Goal: Check status: Check status

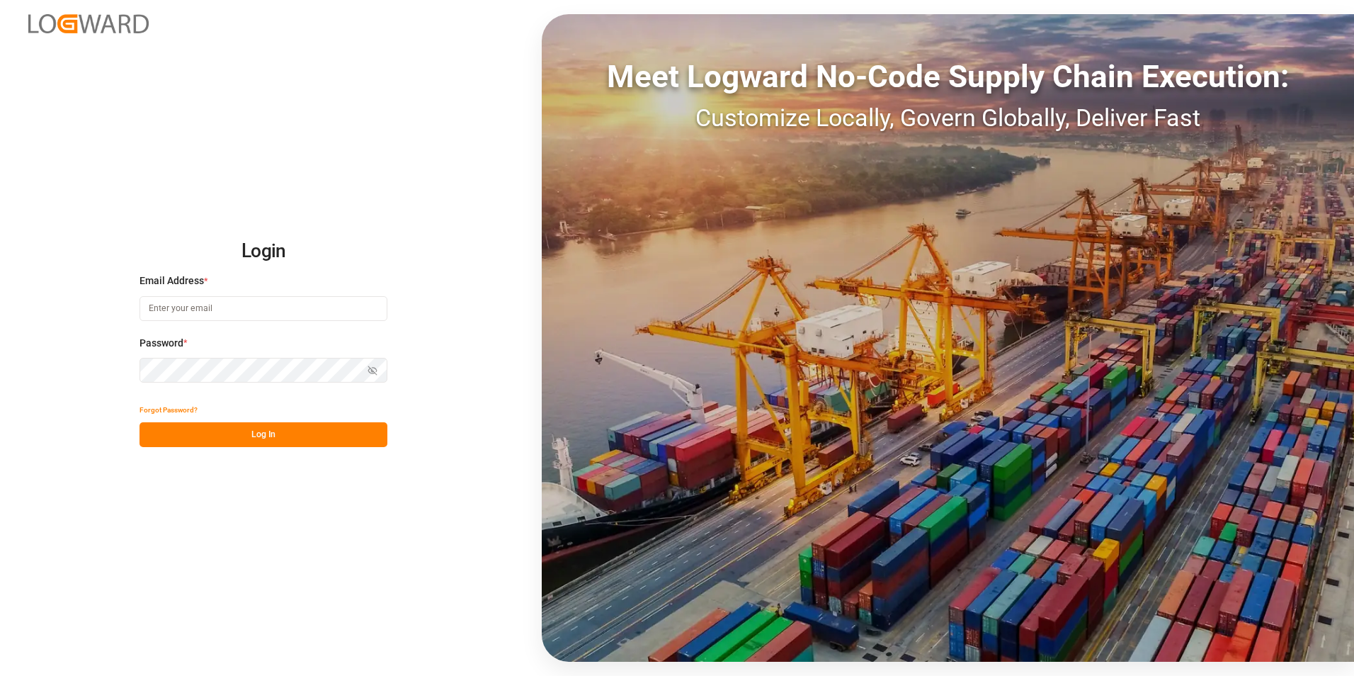
type input "[PERSON_NAME][EMAIL_ADDRESS][PERSON_NAME][DOMAIN_NAME]"
click at [216, 438] on button "Log In" at bounding box center [264, 434] width 248 height 25
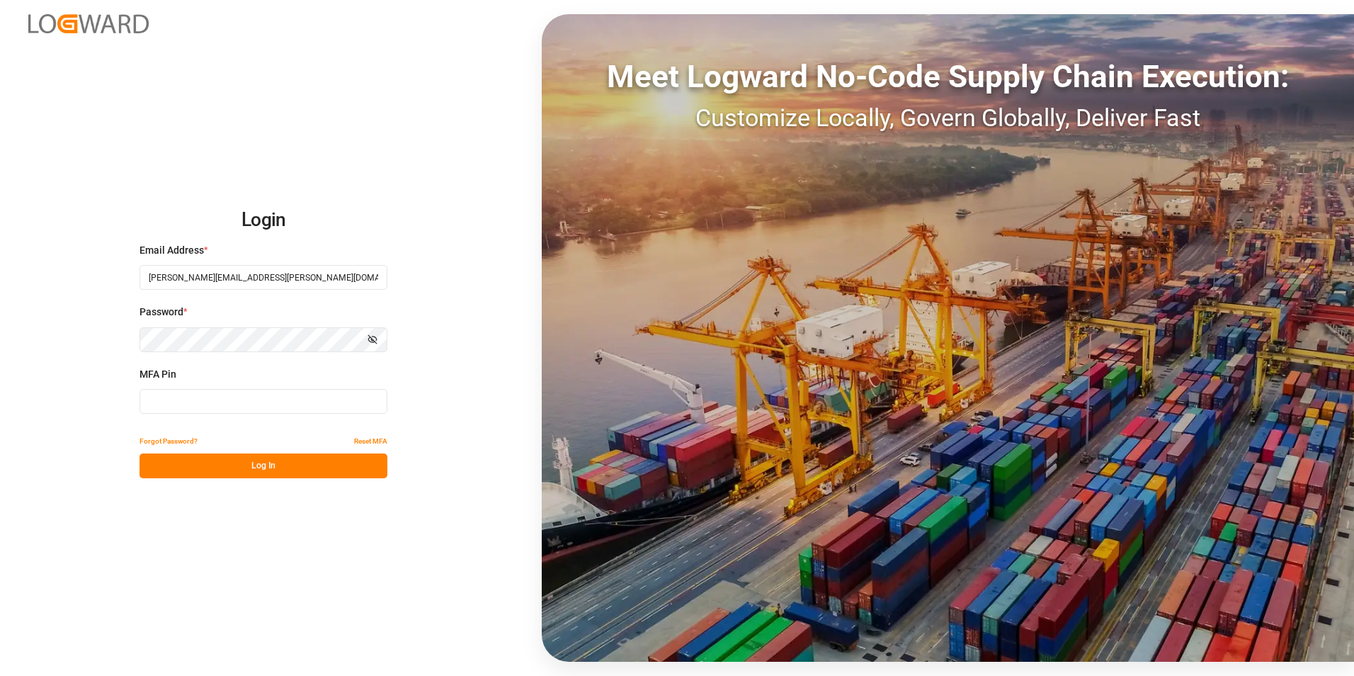
click at [205, 402] on input at bounding box center [264, 401] width 248 height 25
type input "139476"
click at [239, 467] on button "Log In" at bounding box center [264, 465] width 248 height 25
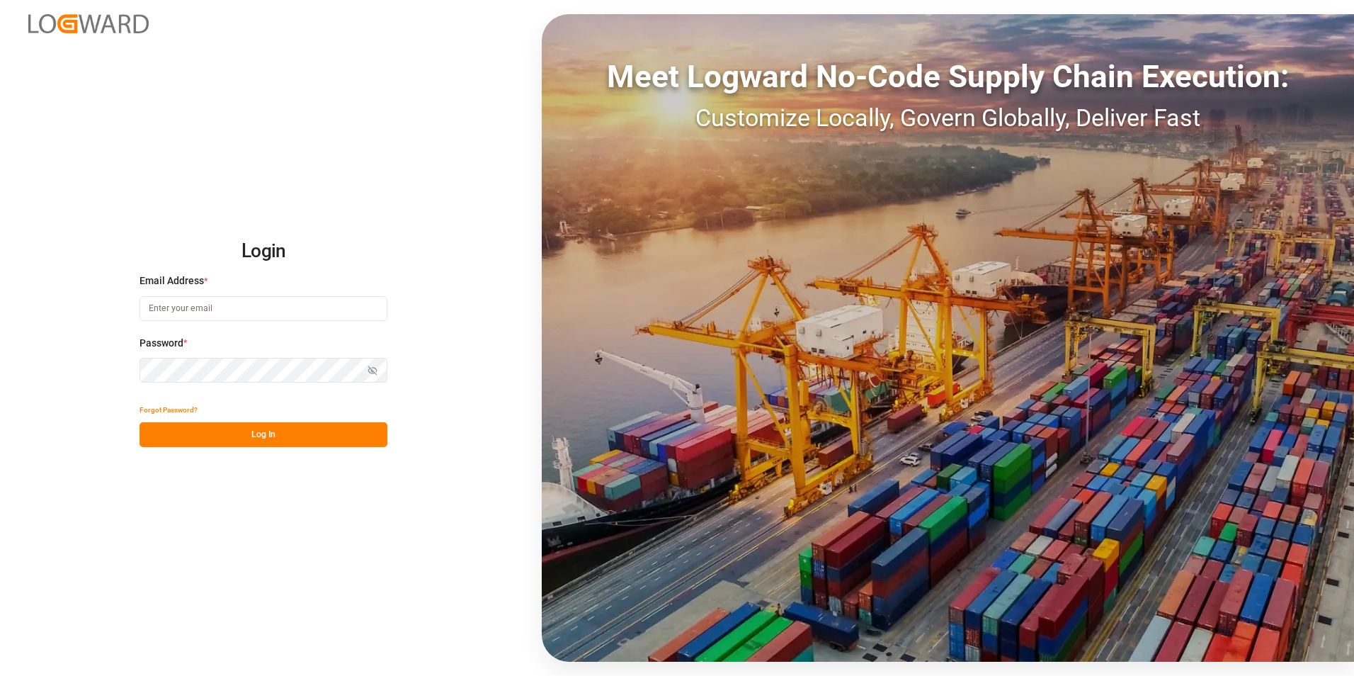
type input "[PERSON_NAME][EMAIL_ADDRESS][PERSON_NAME][DOMAIN_NAME]"
click at [250, 441] on button "Log In" at bounding box center [264, 434] width 248 height 25
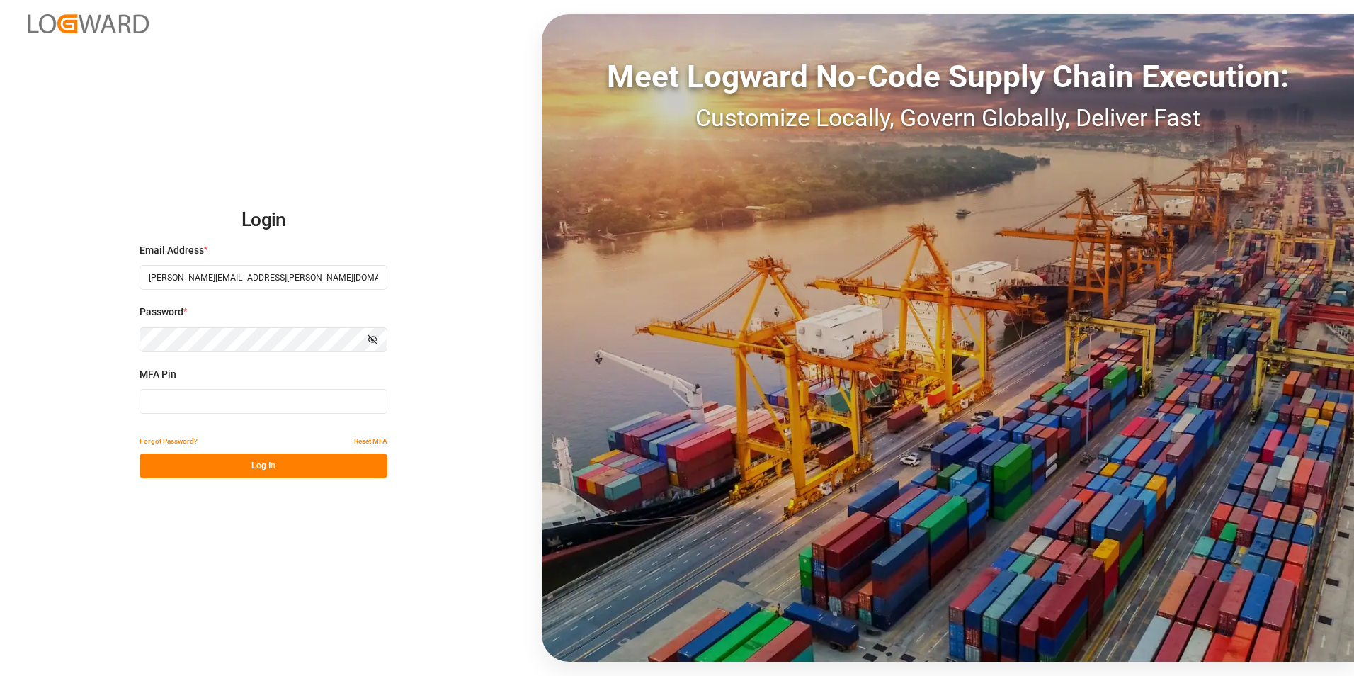
click at [161, 405] on input at bounding box center [264, 401] width 248 height 25
type input "467315"
click at [257, 474] on button "Log In" at bounding box center [264, 465] width 248 height 25
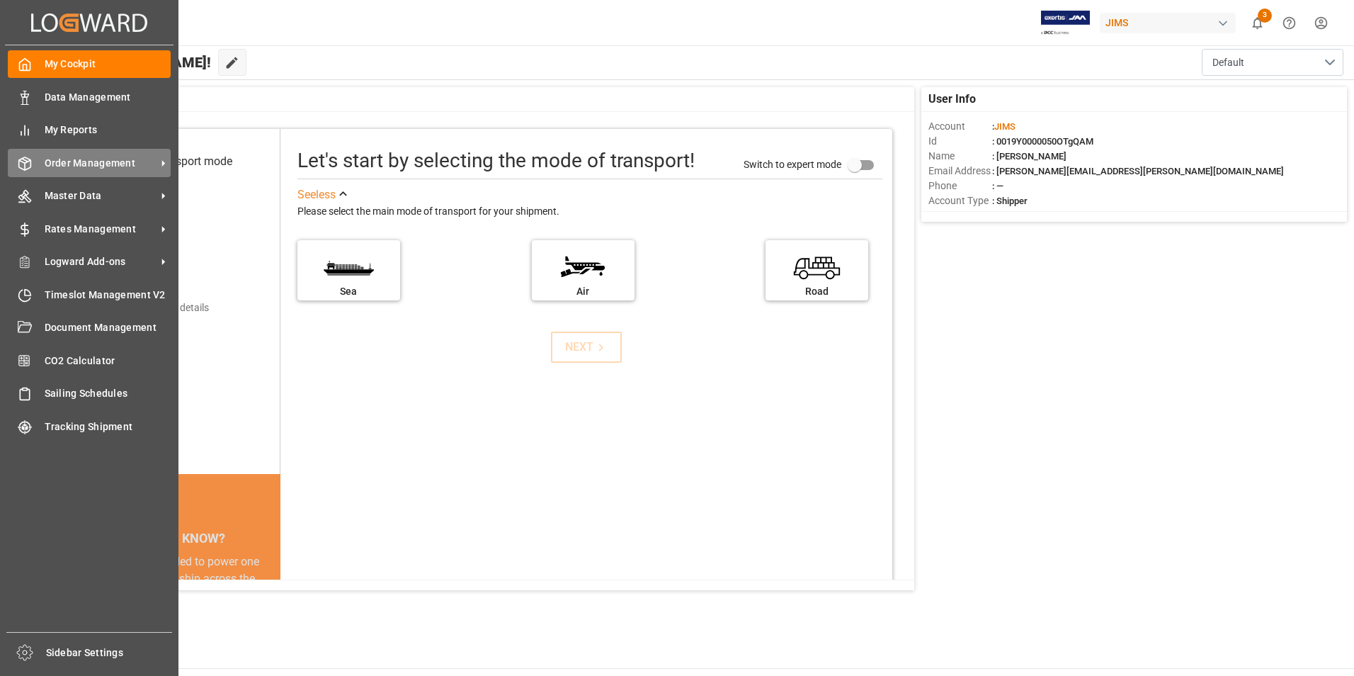
click at [87, 164] on span "Order Management" at bounding box center [101, 163] width 112 height 15
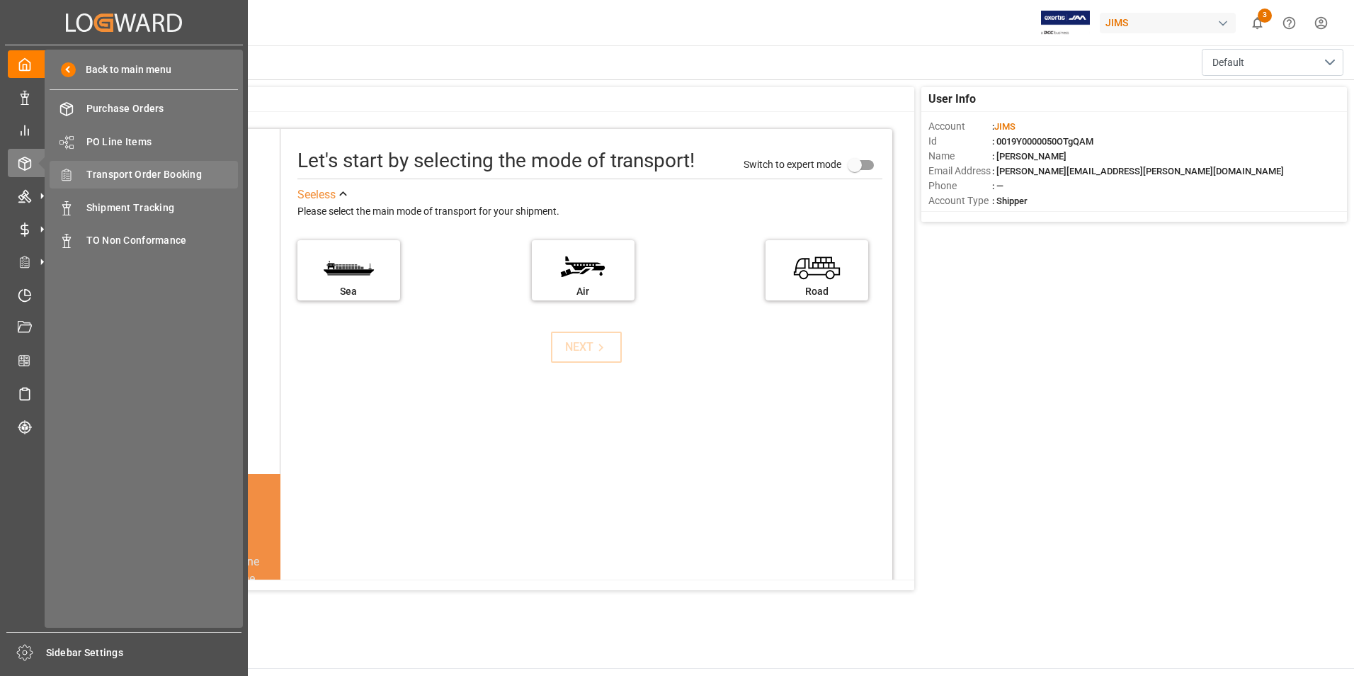
click at [193, 169] on span "Transport Order Booking" at bounding box center [162, 174] width 152 height 15
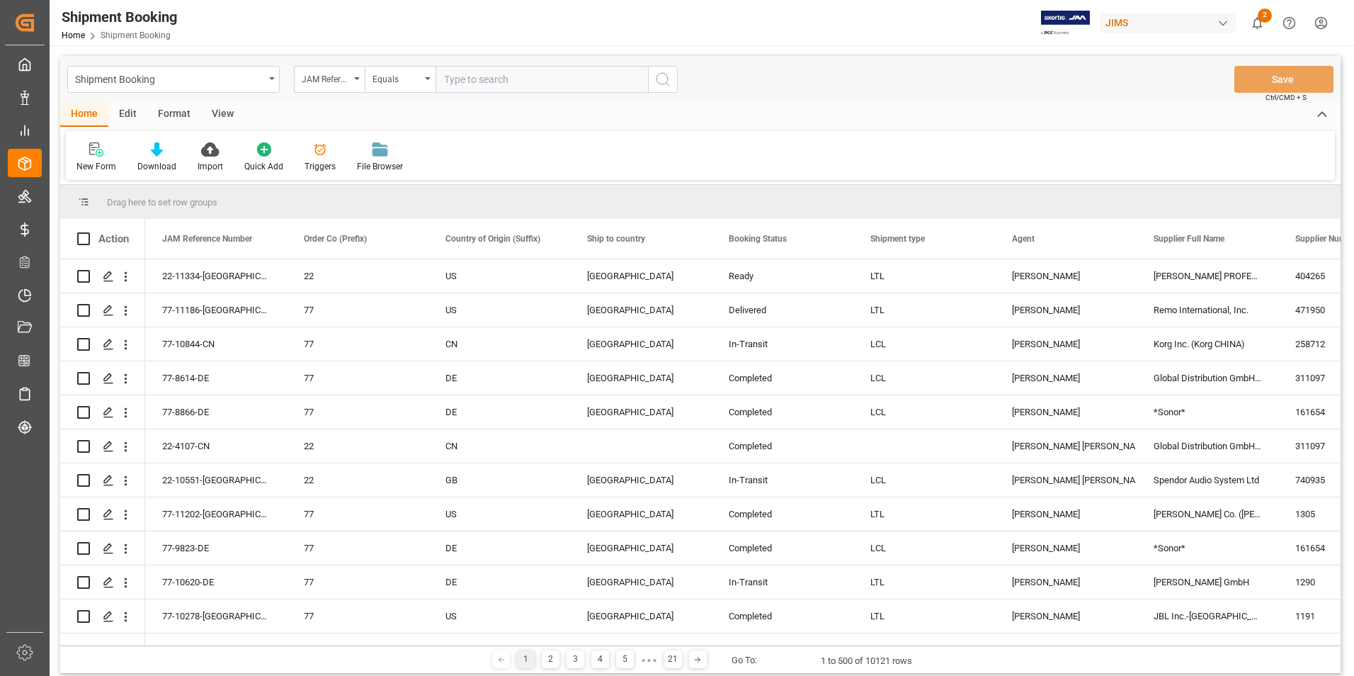
click at [483, 83] on input "text" at bounding box center [542, 79] width 212 height 27
type input "22-10885-DE"
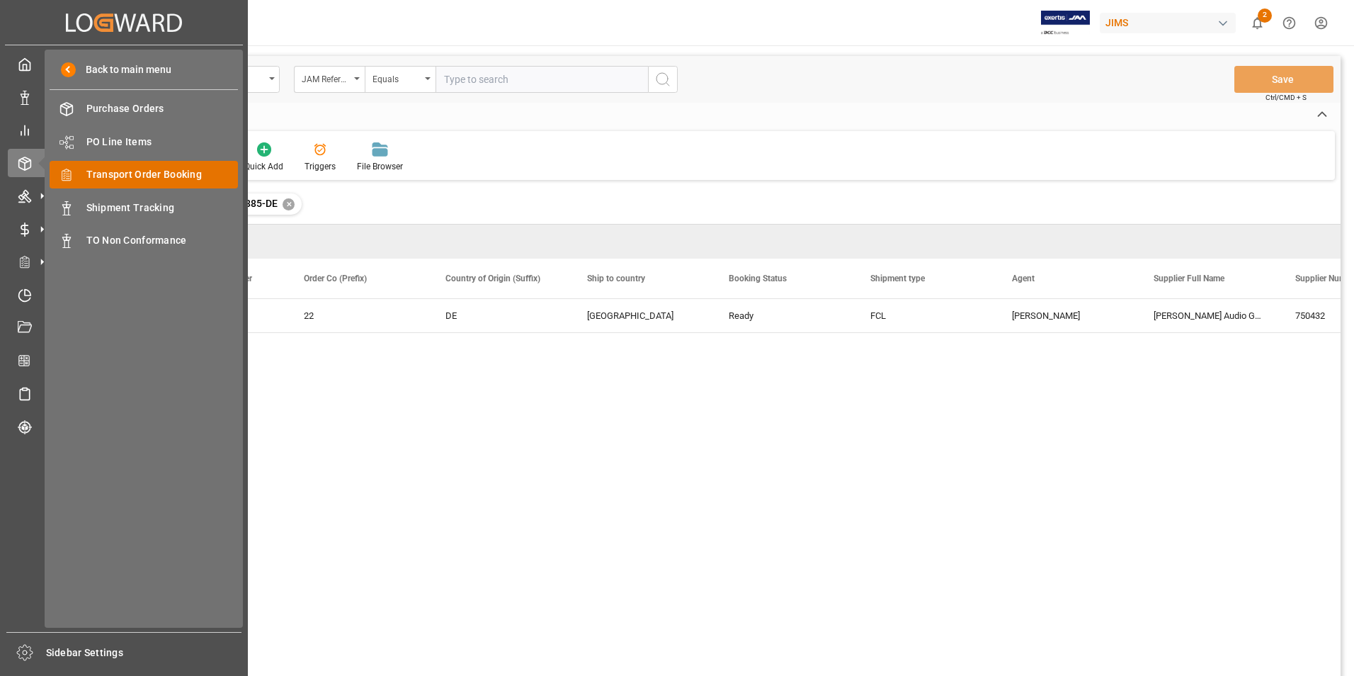
click at [190, 174] on span "Transport Order Booking" at bounding box center [162, 174] width 152 height 15
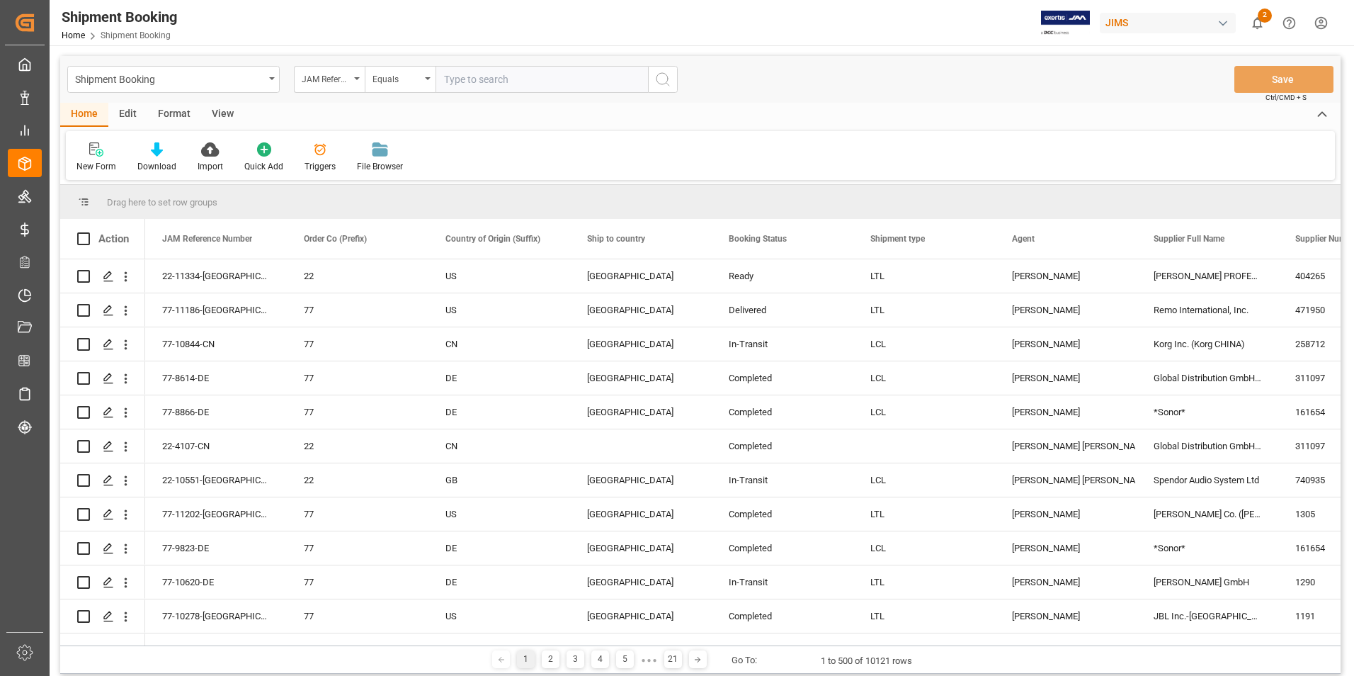
click at [500, 79] on input "text" at bounding box center [542, 79] width 212 height 27
paste input "22-11312-DE"
type input "22-11312-DE"
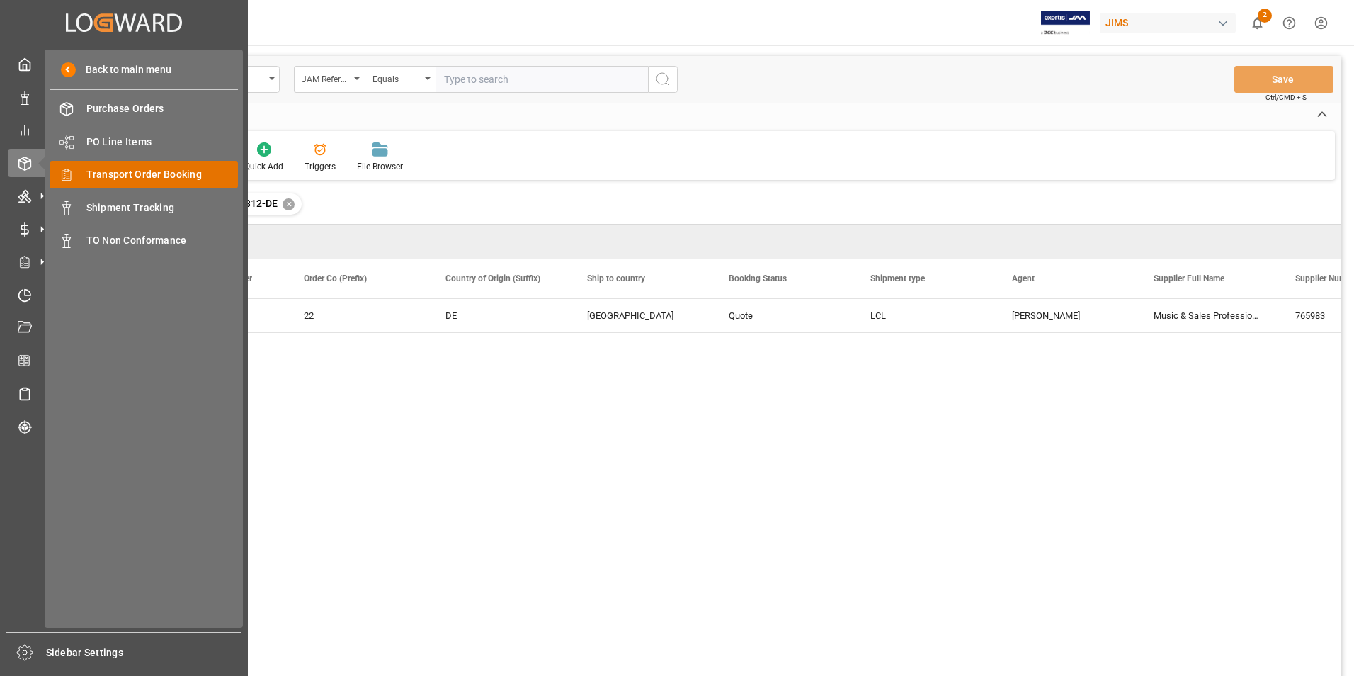
click at [161, 176] on span "Transport Order Booking" at bounding box center [162, 174] width 152 height 15
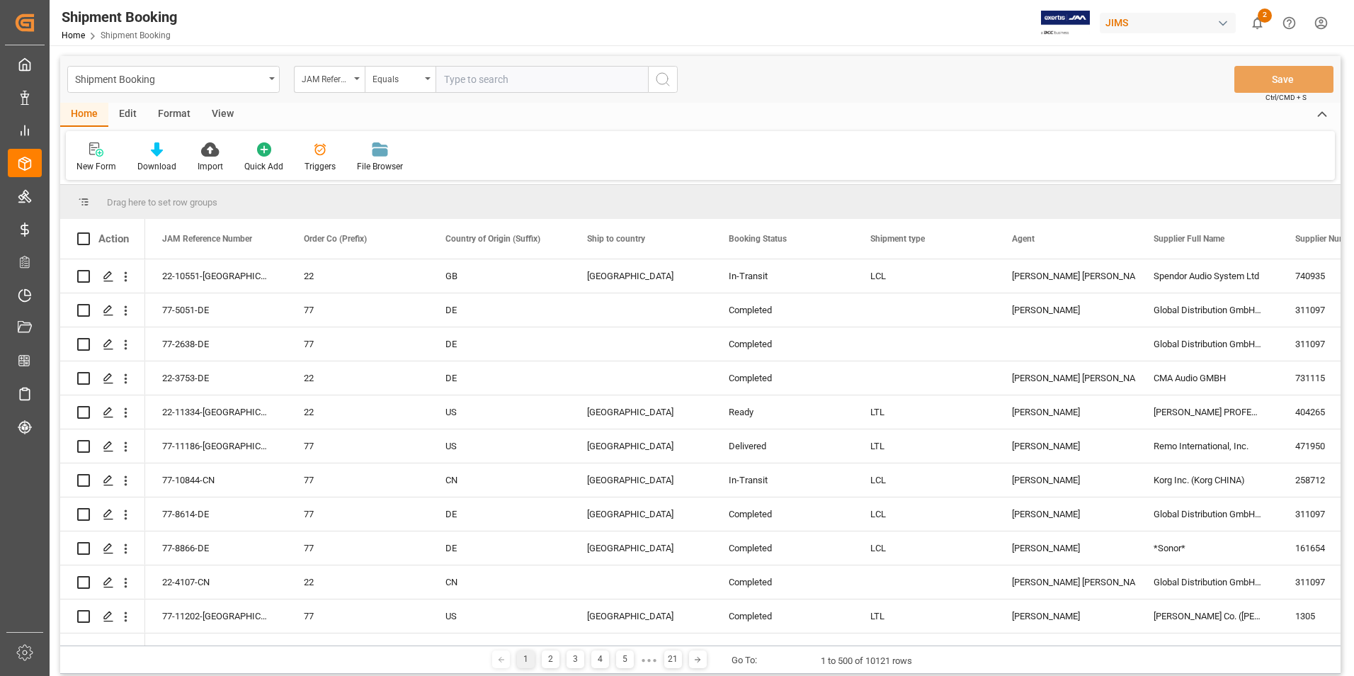
click at [513, 87] on input "text" at bounding box center [542, 79] width 212 height 27
paste input "22-10323-GB"
type input "22-10323-GB"
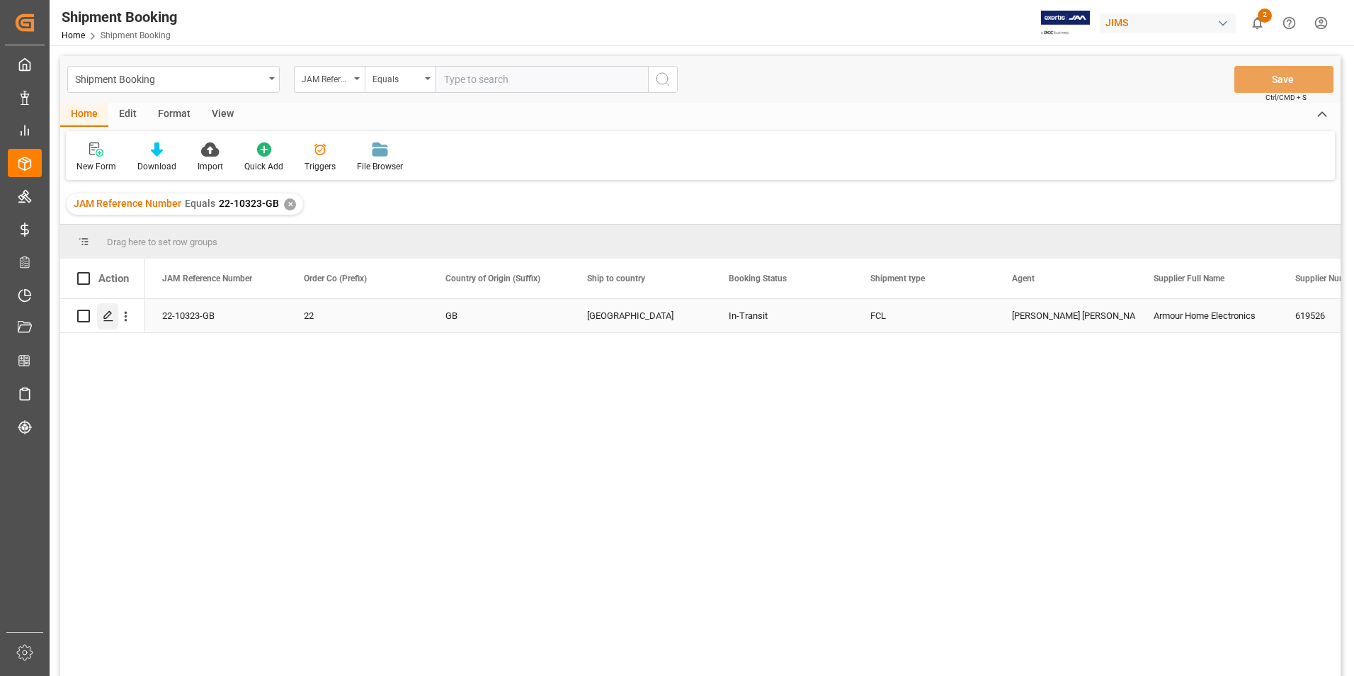
click at [108, 314] on icon "Press SPACE to select this row." at bounding box center [108, 315] width 11 height 11
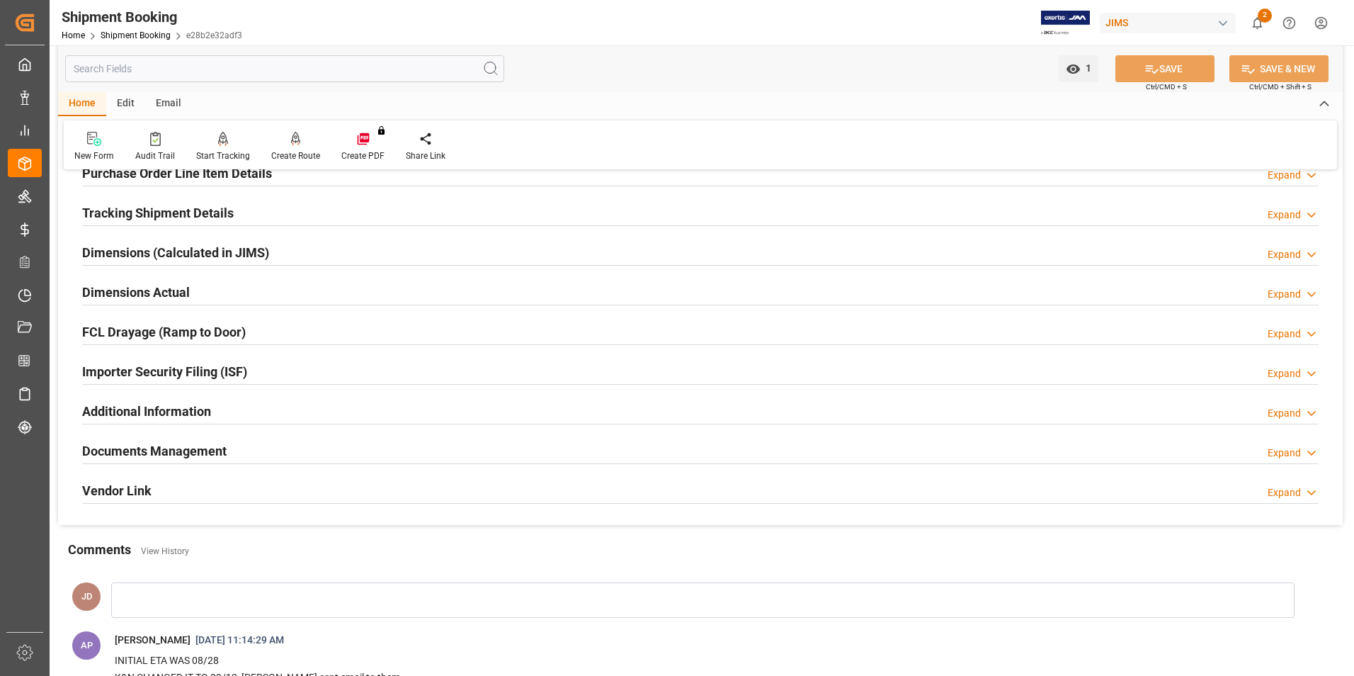
scroll to position [283, 0]
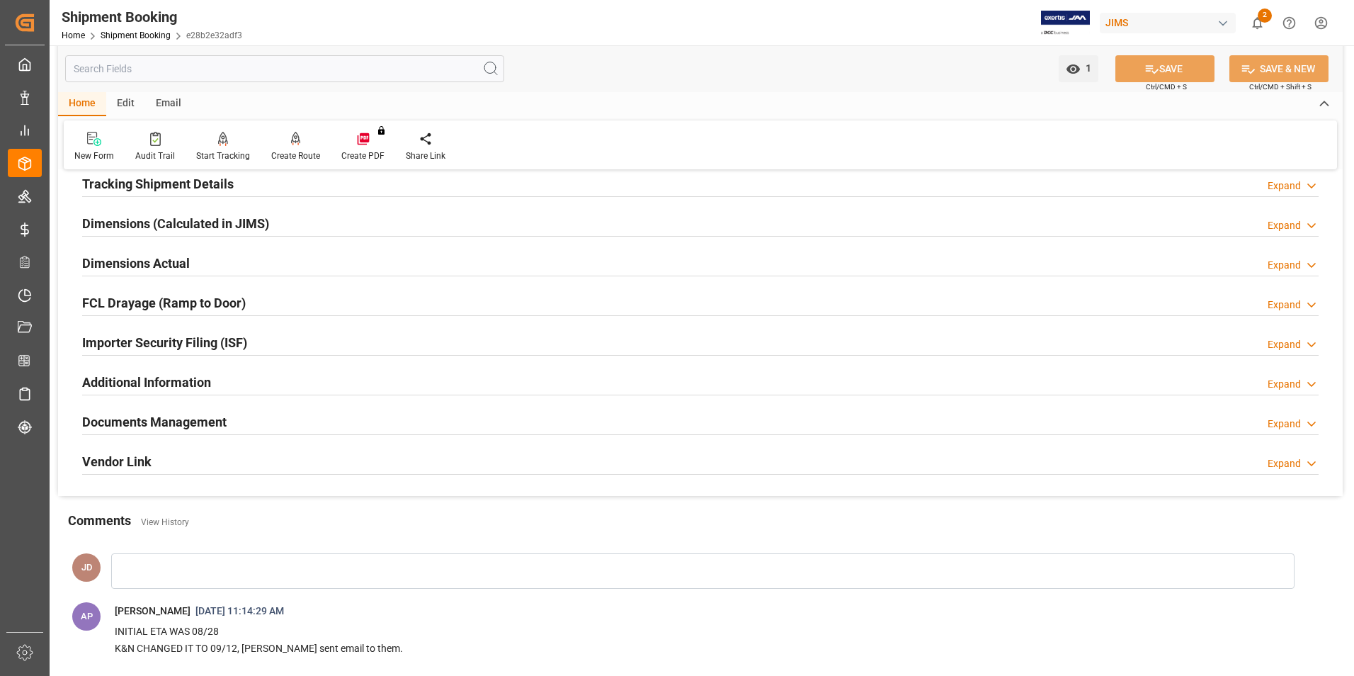
click at [169, 418] on h2 "Documents Management" at bounding box center [154, 421] width 144 height 19
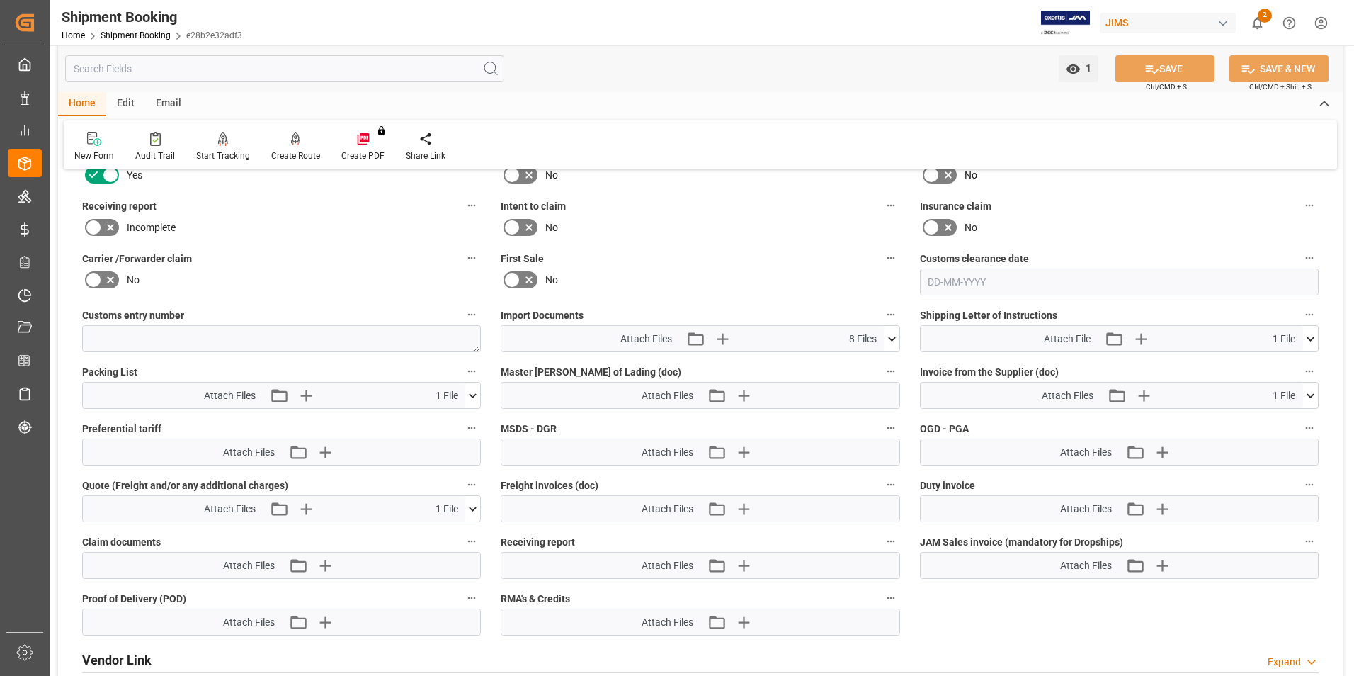
scroll to position [637, 0]
click at [892, 339] on icon at bounding box center [892, 340] width 15 height 15
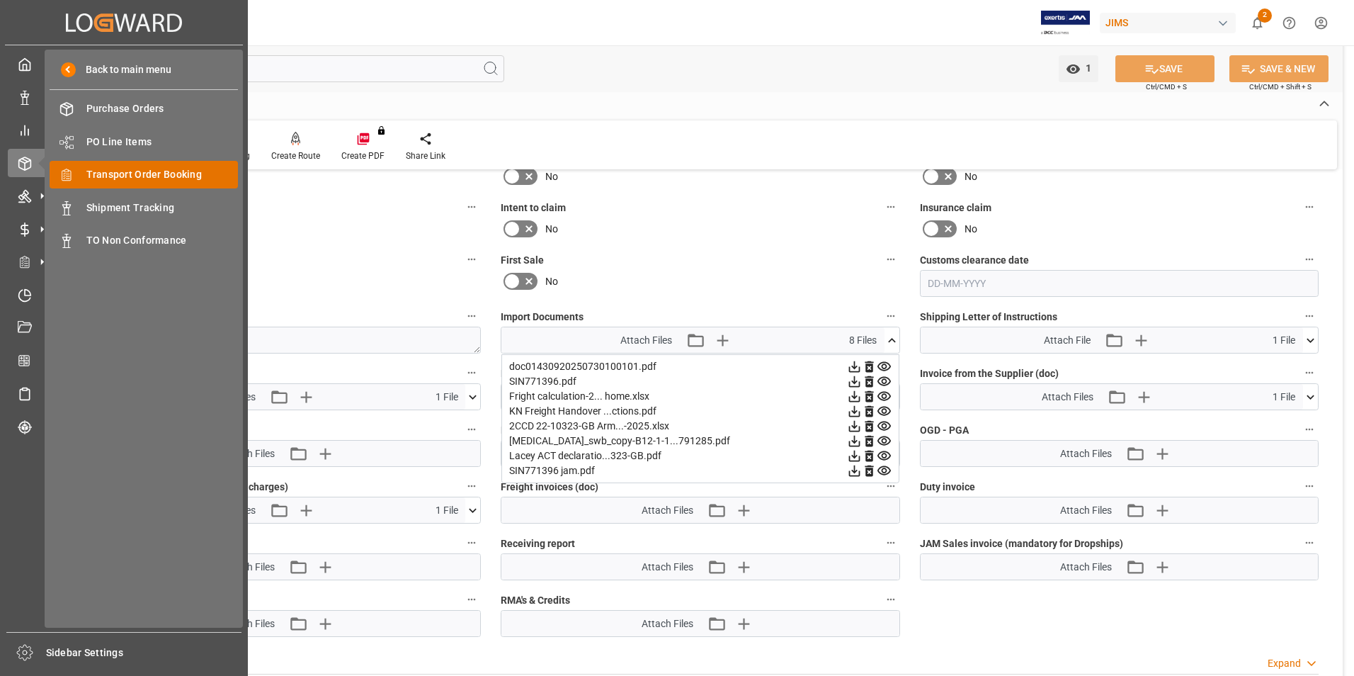
click at [143, 176] on span "Transport Order Booking" at bounding box center [162, 174] width 152 height 15
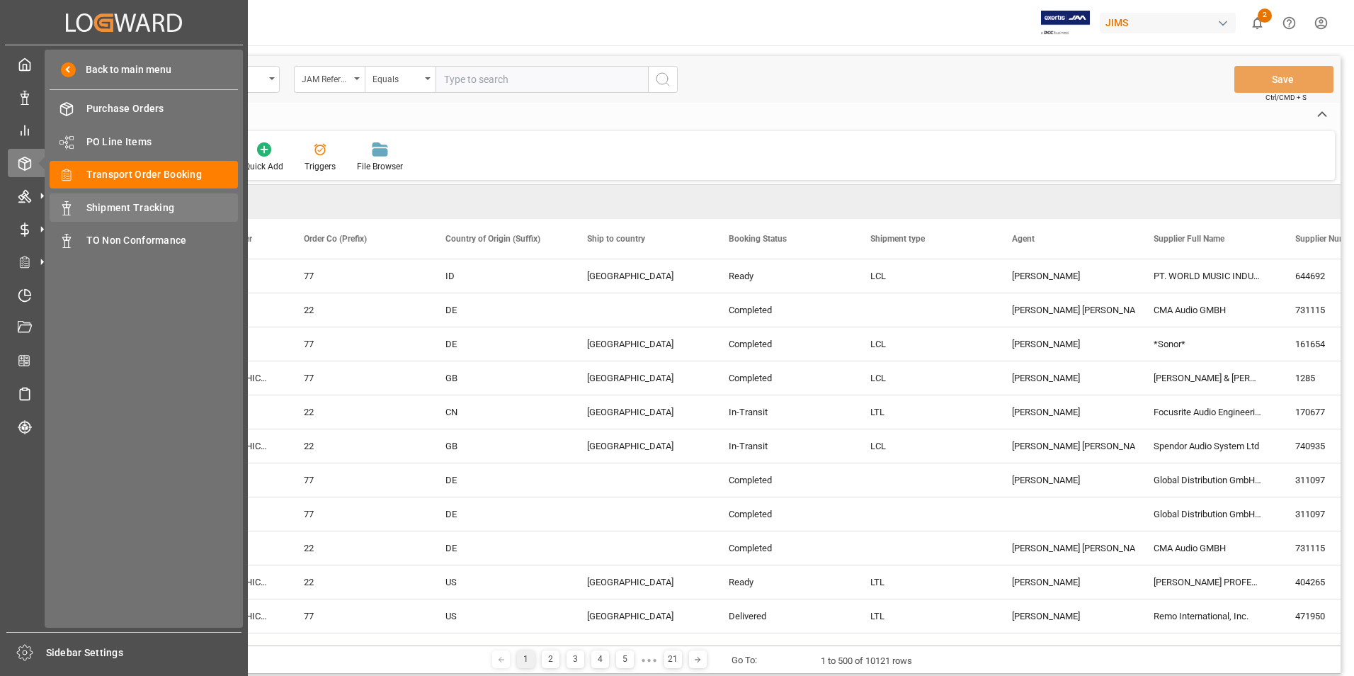
click at [129, 210] on span "Shipment Tracking" at bounding box center [162, 207] width 152 height 15
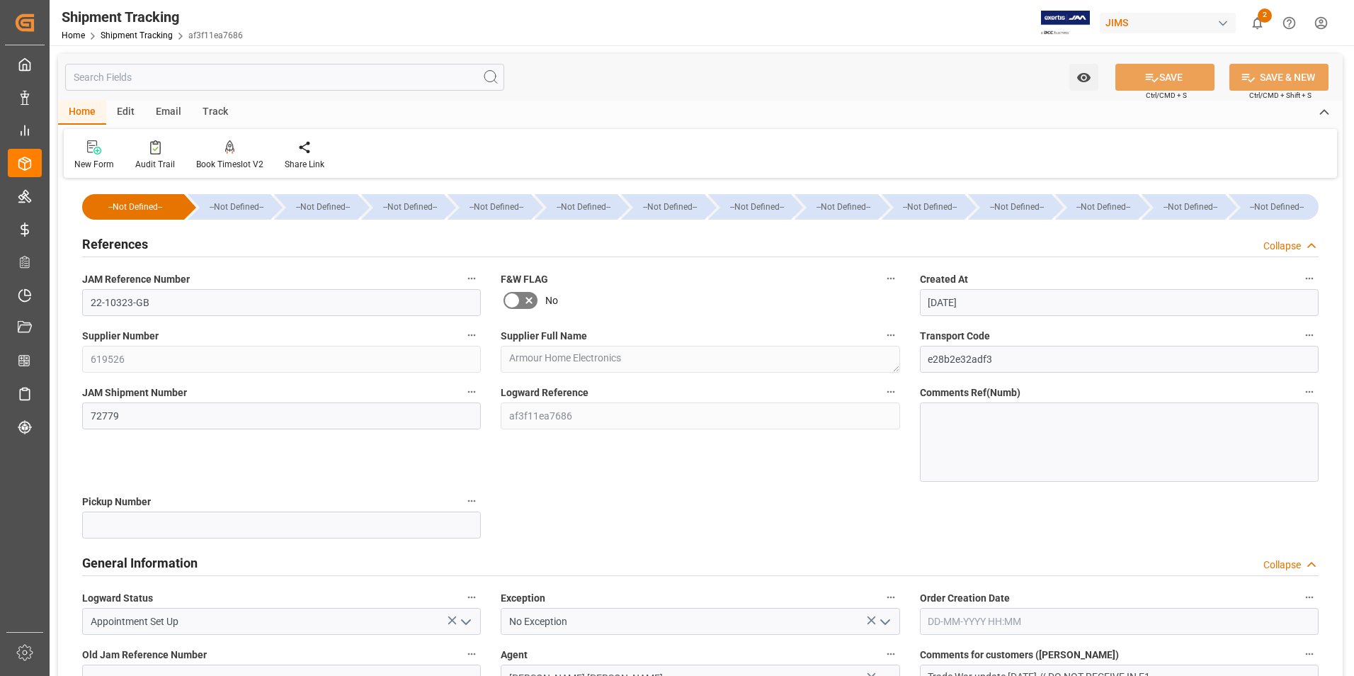
scroll to position [212, 0]
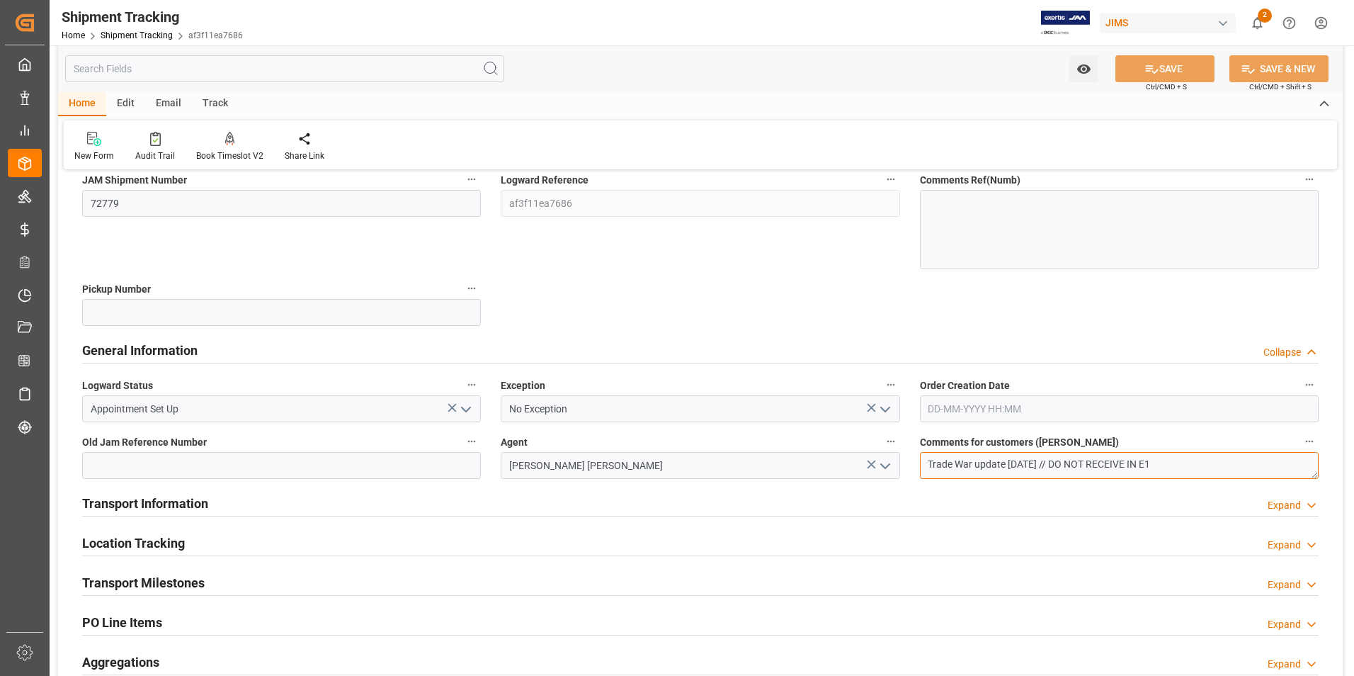
drag, startPoint x: 1105, startPoint y: 463, endPoint x: 919, endPoint y: 465, distance: 186.3
click at [919, 465] on div "Comments for customers (SAL) Trade War update 05/15/2025 // DO NOT RECEIVE IN E1" at bounding box center [1119, 455] width 419 height 57
type textarea "ready to RECEIVE IN E1"
click at [1188, 61] on button "SAVE" at bounding box center [1165, 68] width 99 height 27
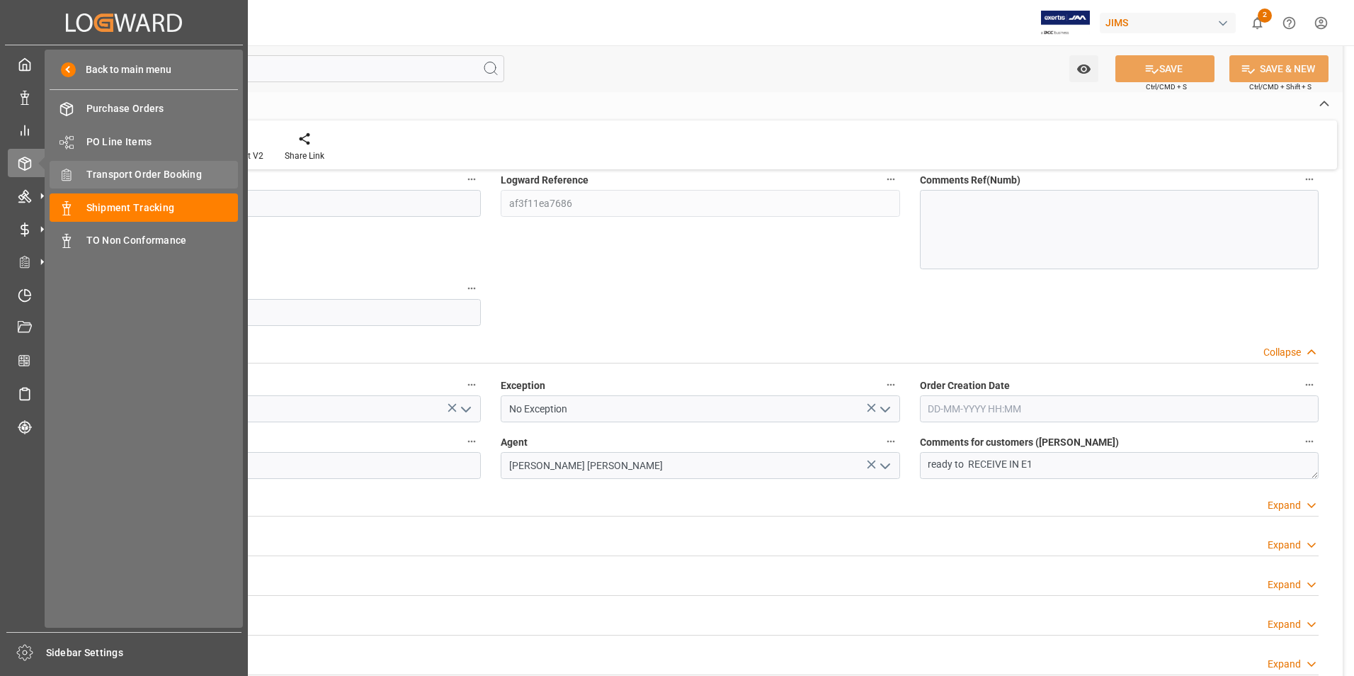
click at [143, 166] on div "Transport Order Booking Transport Order Booking" at bounding box center [144, 175] width 188 height 28
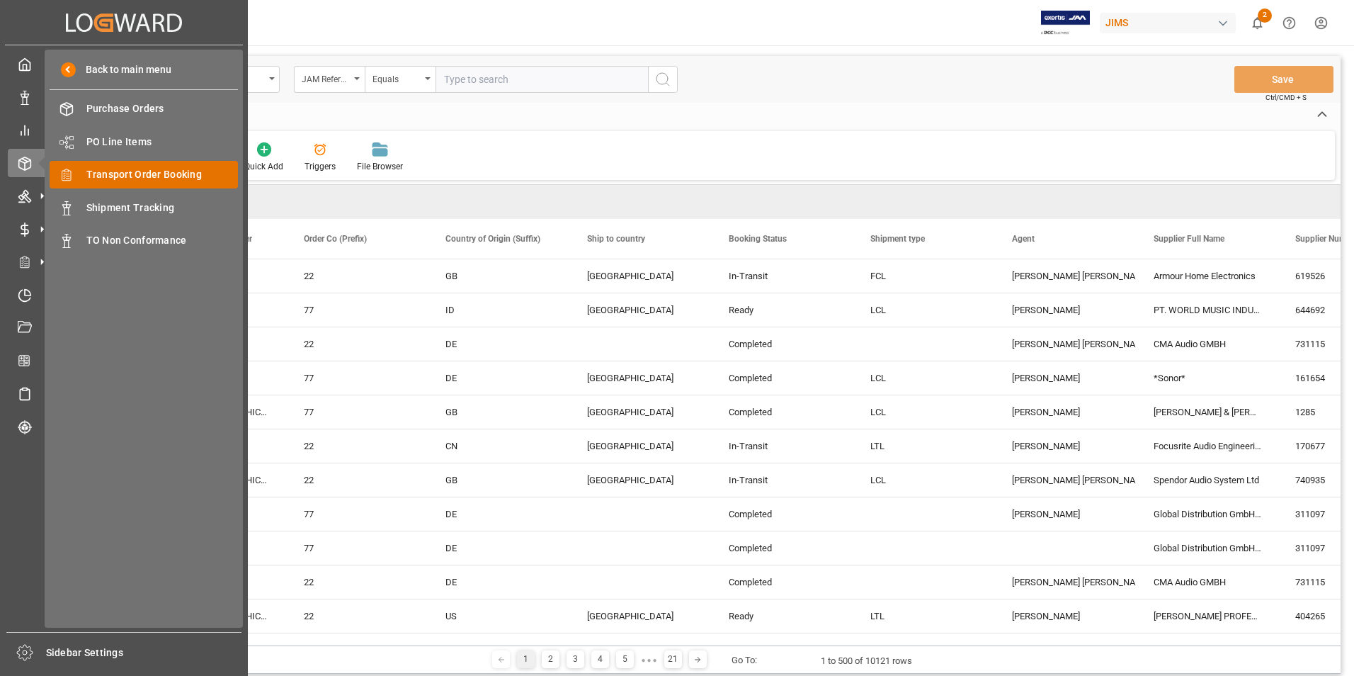
click at [210, 175] on span "Transport Order Booking" at bounding box center [162, 174] width 152 height 15
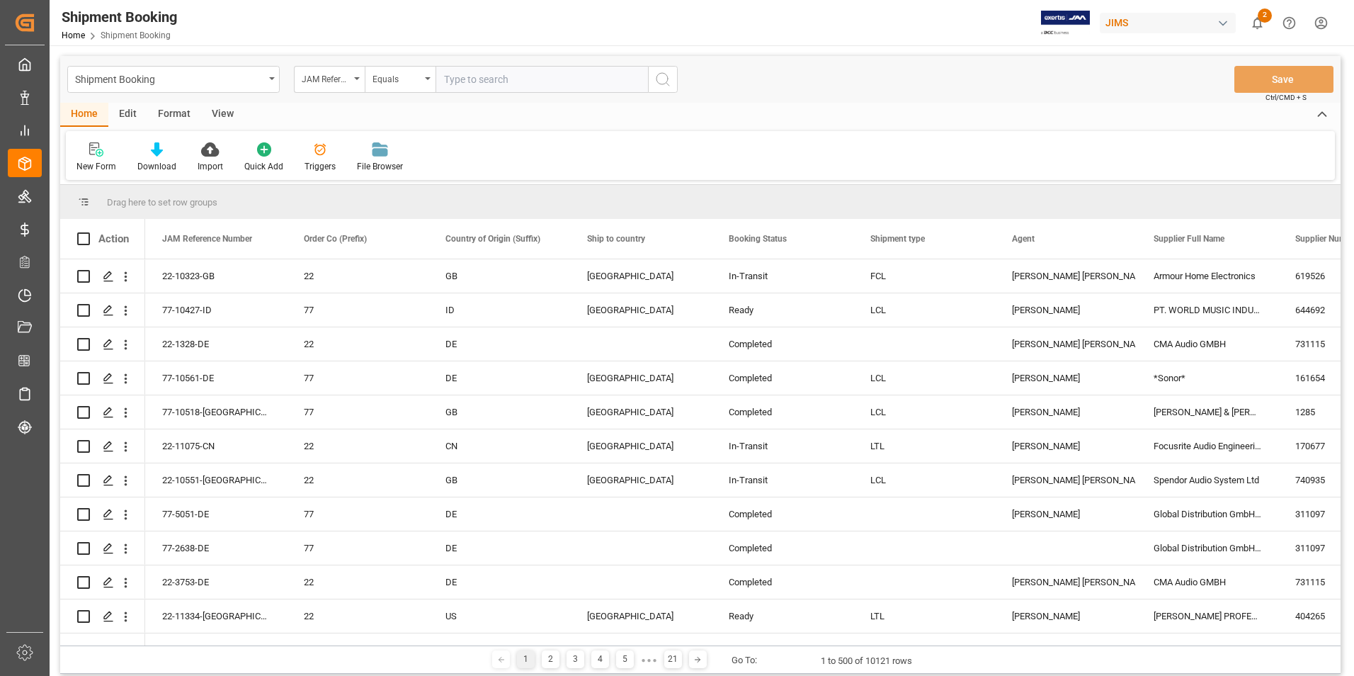
click at [515, 78] on input "text" at bounding box center [542, 79] width 212 height 27
paste input "22-11307-IT"
type input "22-11307-IT"
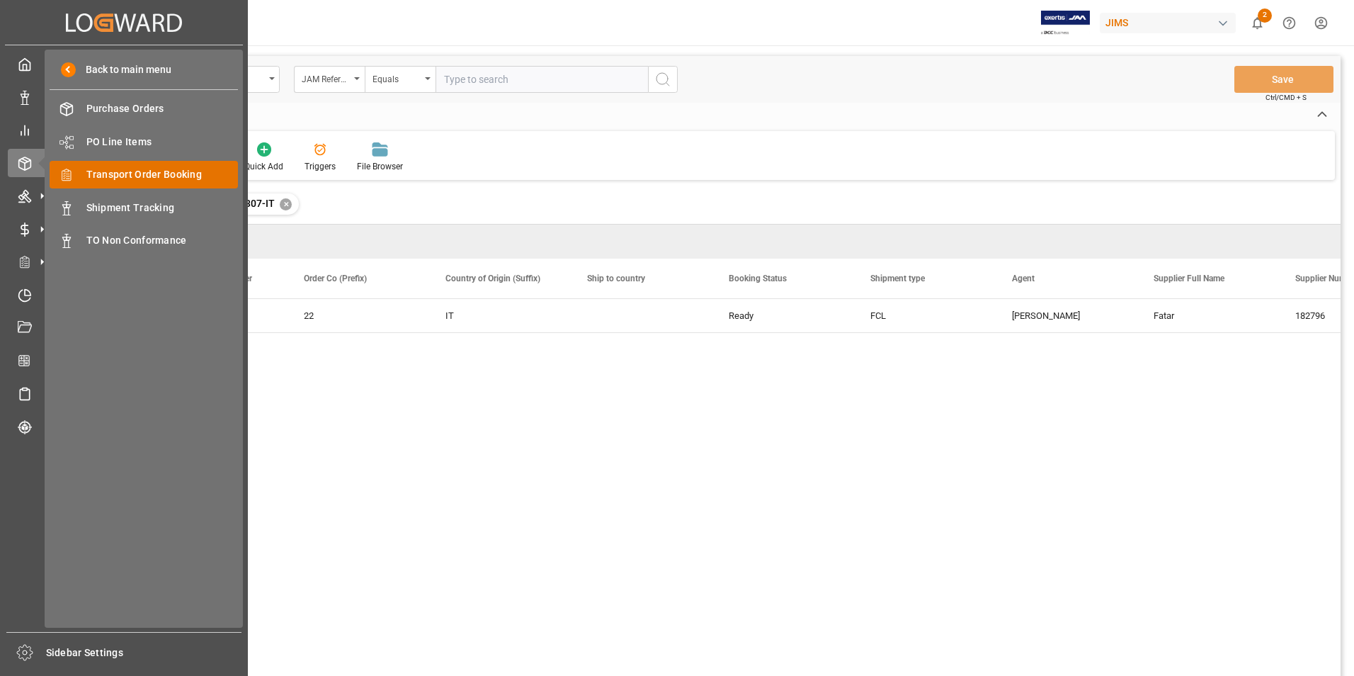
click at [210, 171] on span "Transport Order Booking" at bounding box center [162, 174] width 152 height 15
